Goal: Check status: Check status

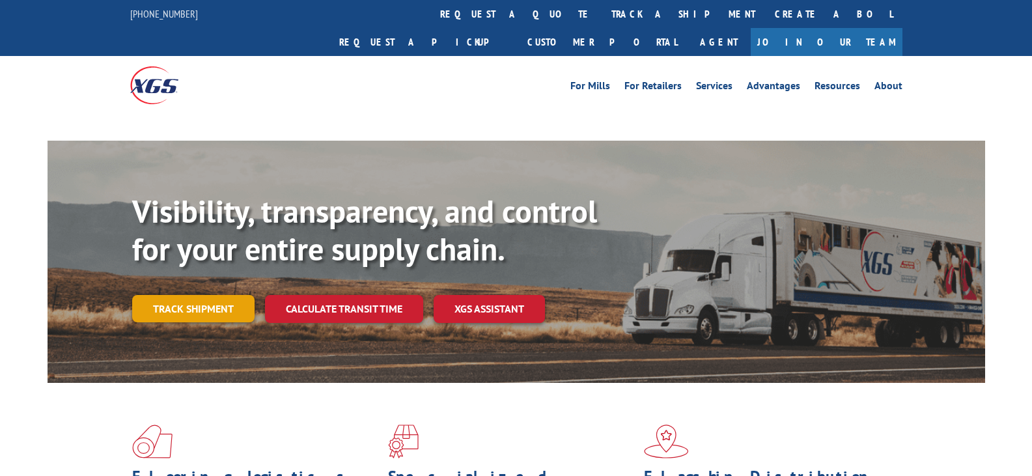
click at [198, 295] on link "Track shipment" at bounding box center [193, 308] width 122 height 27
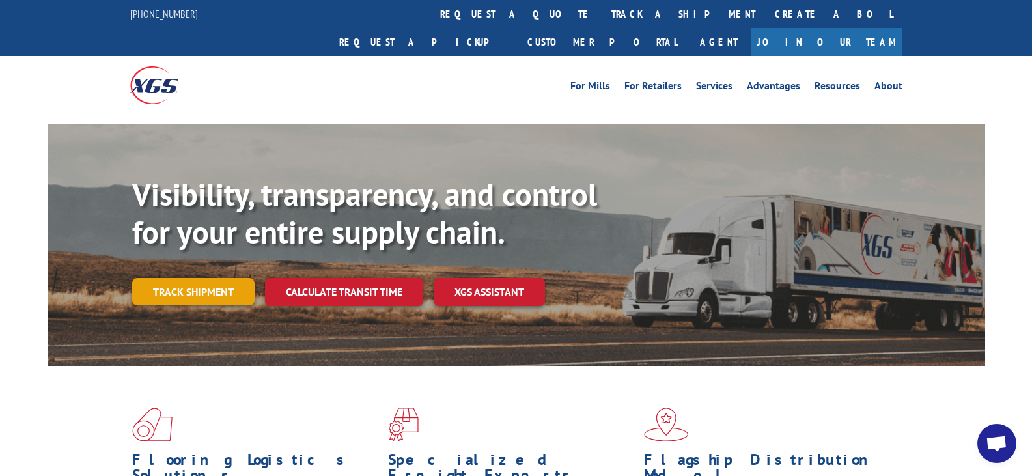
click at [182, 278] on link "Track shipment" at bounding box center [193, 291] width 122 height 27
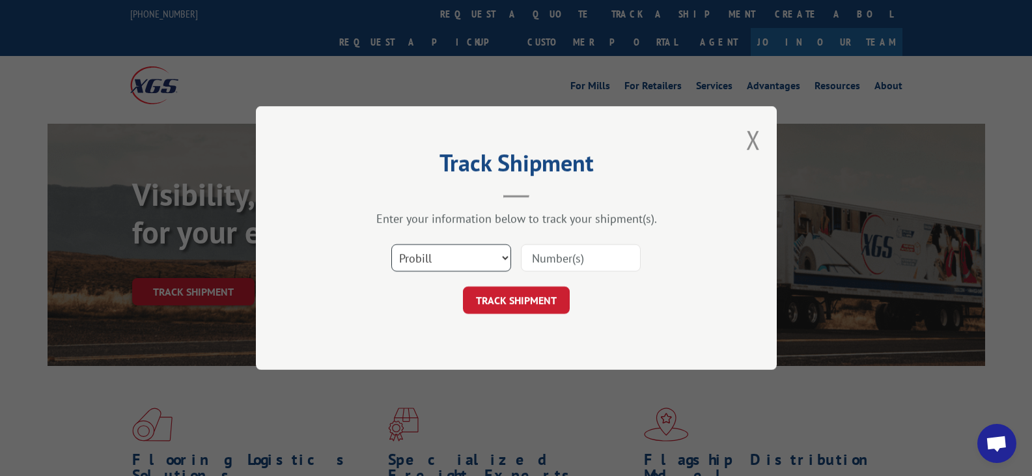
click at [504, 254] on select "Select category... Probill BOL PO" at bounding box center [451, 257] width 120 height 27
select select "bol"
click at [391, 244] on select "Select category... Probill BOL PO" at bounding box center [451, 257] width 120 height 27
click at [558, 267] on input at bounding box center [581, 257] width 120 height 27
paste input "6002728"
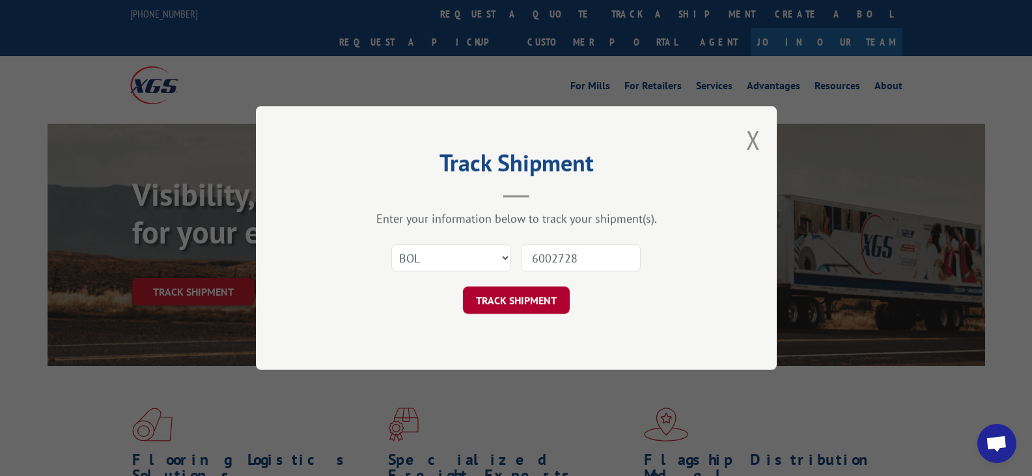
type input "6002728"
click at [532, 303] on button "TRACK SHIPMENT" at bounding box center [516, 299] width 107 height 27
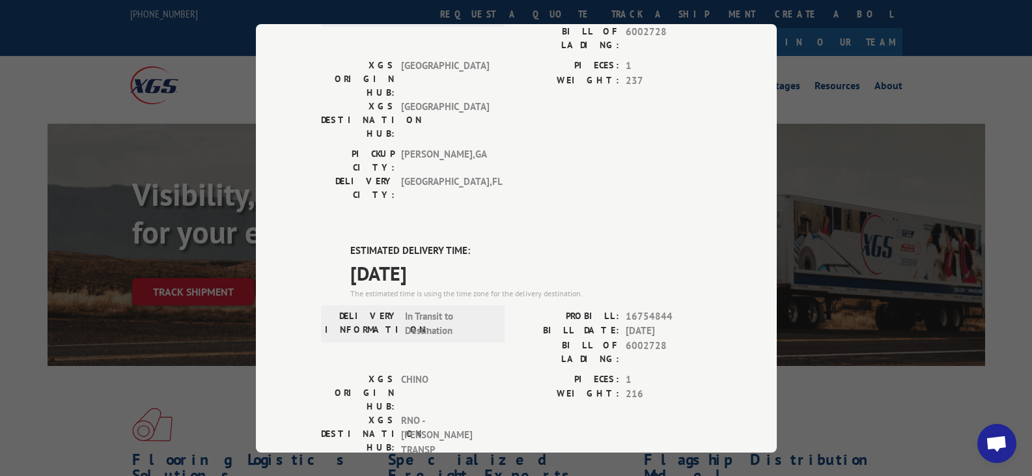
scroll to position [195, 0]
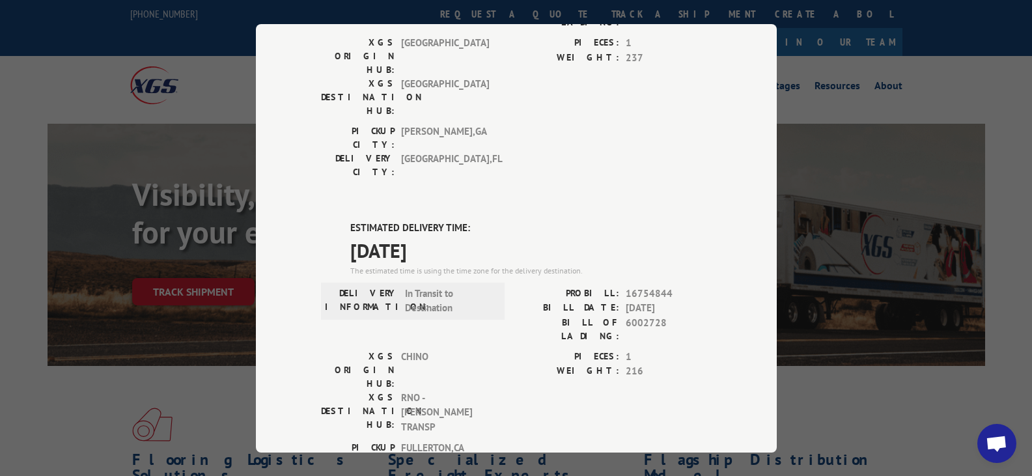
click at [670, 221] on label "ESTIMATED DELIVERY TIME:" at bounding box center [530, 228] width 361 height 15
